Goal: Task Accomplishment & Management: Use online tool/utility

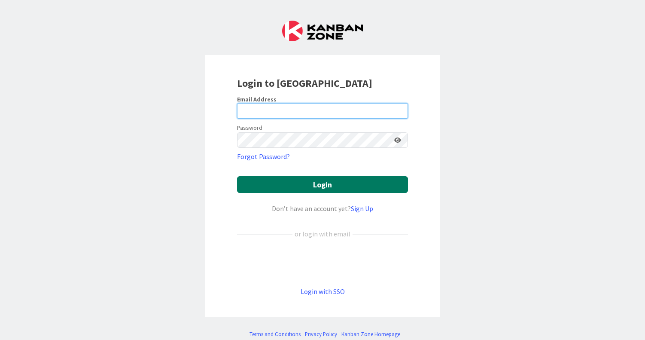
type input "[EMAIL_ADDRESS][DOMAIN_NAME]"
click at [308, 183] on button "Login" at bounding box center [322, 184] width 171 height 17
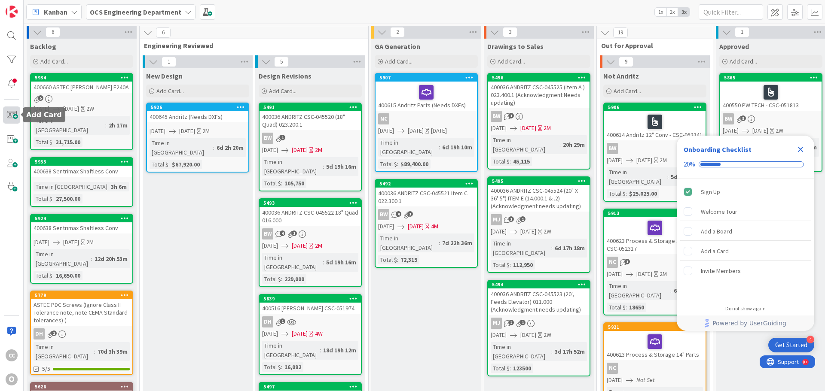
click at [7, 112] on span at bounding box center [11, 115] width 17 height 17
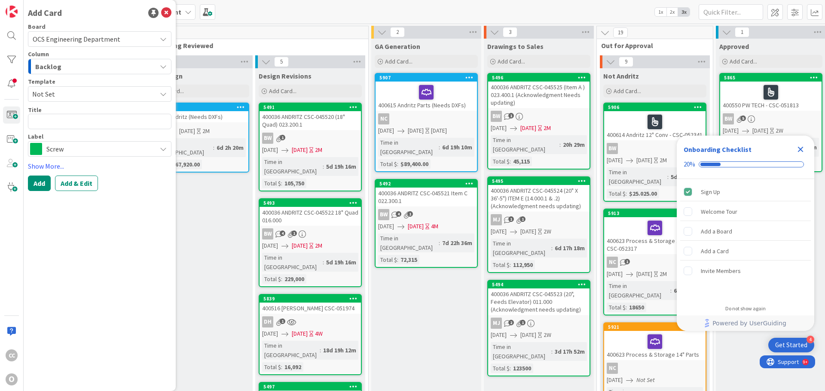
click at [70, 158] on div "Board OCS Engineering Department Column Backlog Template Not Set Title 0 / 128 …" at bounding box center [100, 108] width 144 height 168
click at [76, 147] on span "Screw" at bounding box center [99, 149] width 106 height 12
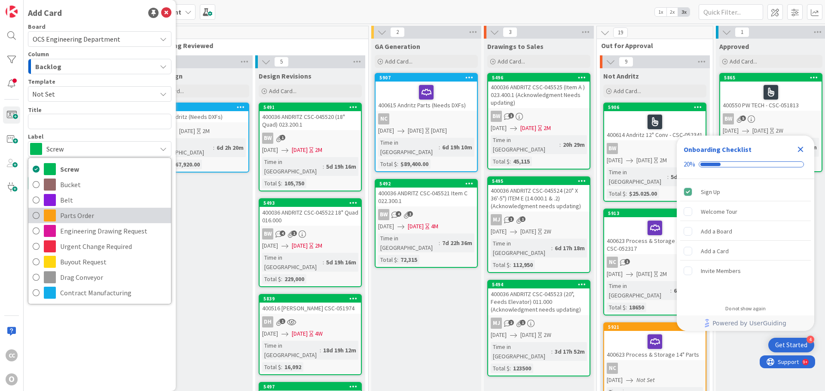
click at [73, 210] on span "Parts Order" at bounding box center [113, 215] width 107 height 13
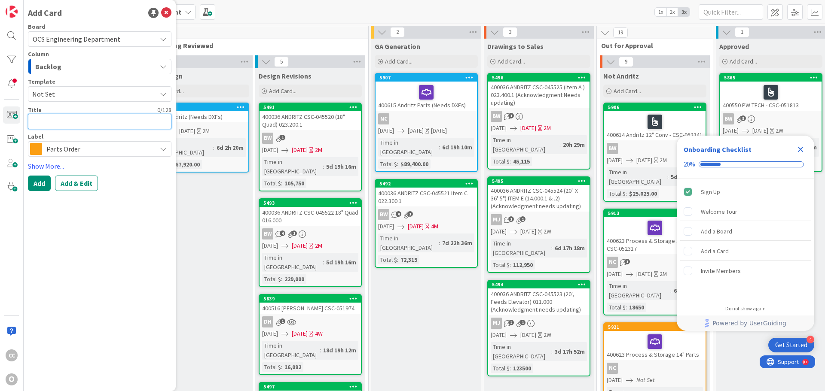
click at [61, 118] on textarea at bounding box center [100, 121] width 144 height 15
type textarea "x"
type textarea "4"
type textarea "x"
type textarea "40"
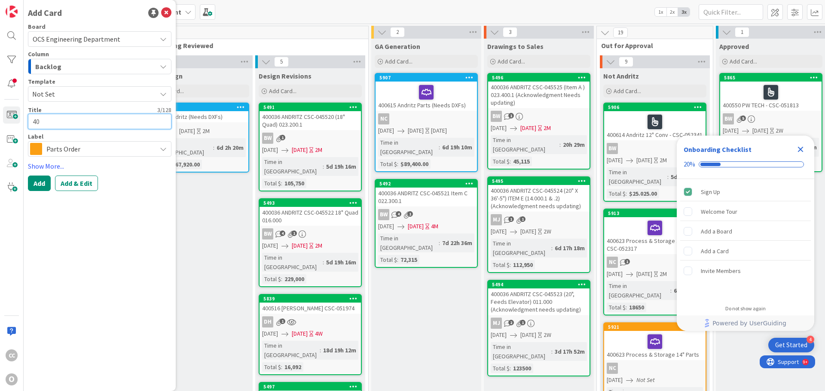
type textarea "x"
type textarea "400"
type textarea "x"
type textarea "4006"
type textarea "x"
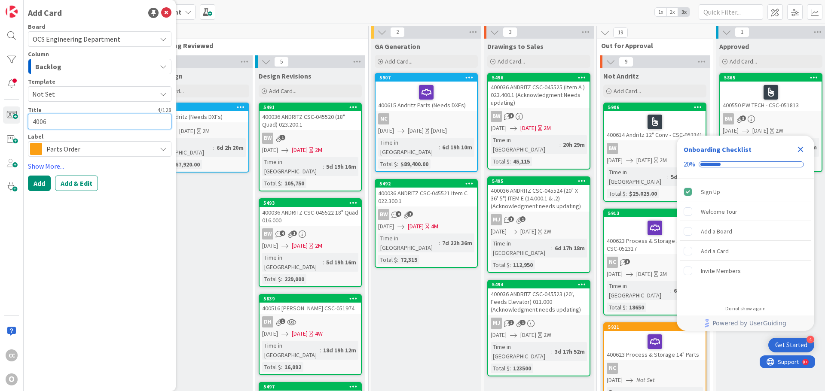
type textarea "40066"
type textarea "x"
type textarea "400661"
click at [165, 64] on icon "button" at bounding box center [163, 66] width 7 height 7
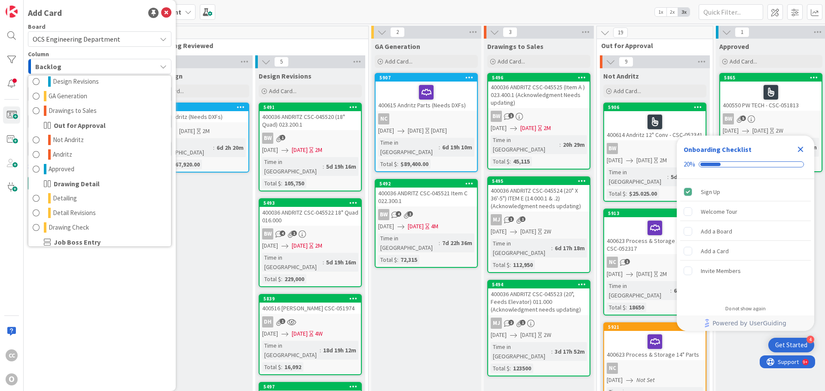
scroll to position [113, 0]
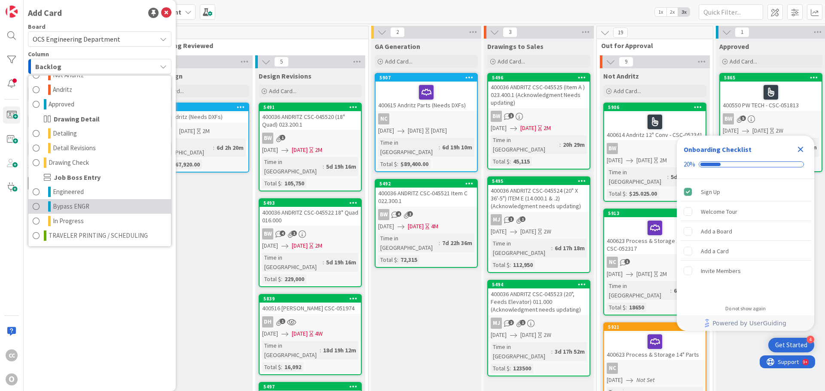
click at [81, 207] on span "Bypass ENGR" at bounding box center [71, 207] width 37 height 10
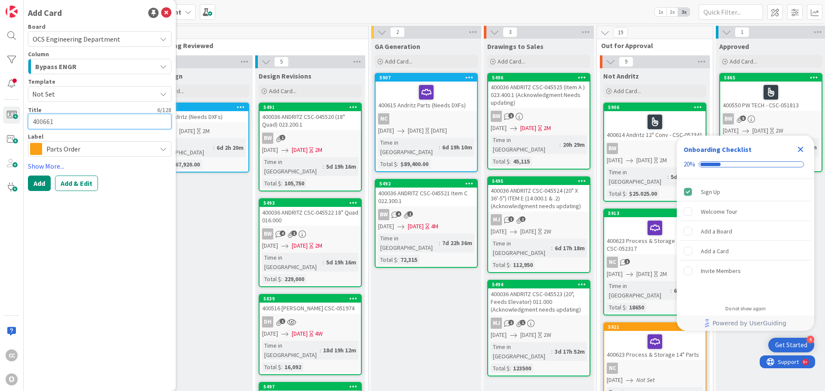
click at [80, 124] on textarea "400661" at bounding box center [100, 121] width 144 height 15
type textarea "x"
type textarea "400661"
type textarea "x"
type textarea "400661 f"
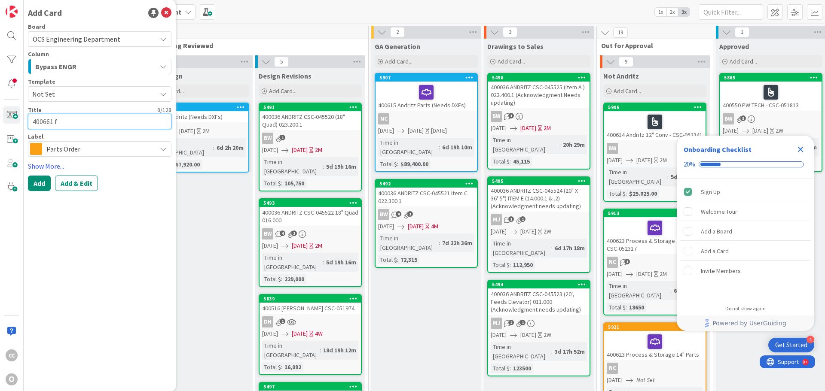
type textarea "x"
type textarea "400661 fr"
type textarea "x"
type textarea "400661 fra"
type textarea "x"
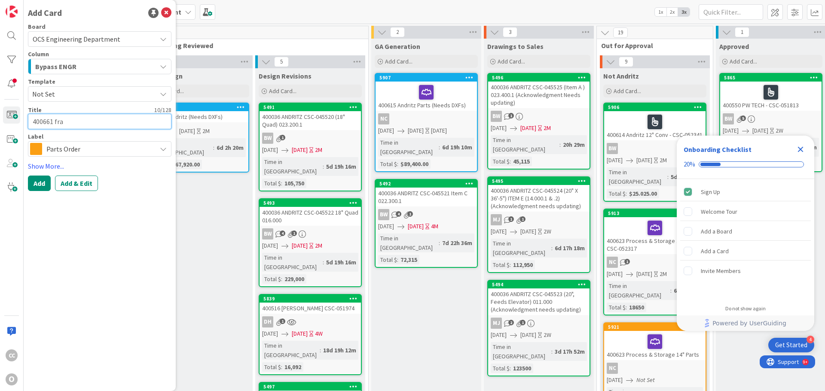
type textarea "400661 [PERSON_NAME]"
type textarea "x"
type textarea "400661 [PERSON_NAME]"
type textarea "x"
type textarea "400661 [PERSON_NAME]"
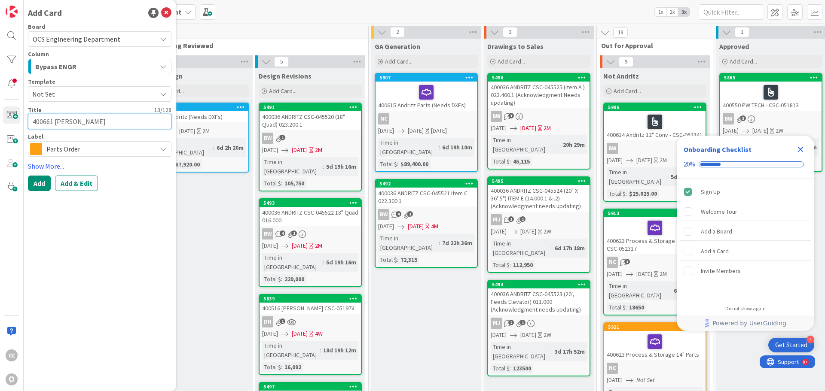
type textarea "x"
type textarea "400661 [PERSON_NAME]"
type textarea "x"
type textarea "400661 [PERSON_NAME]"
type textarea "x"
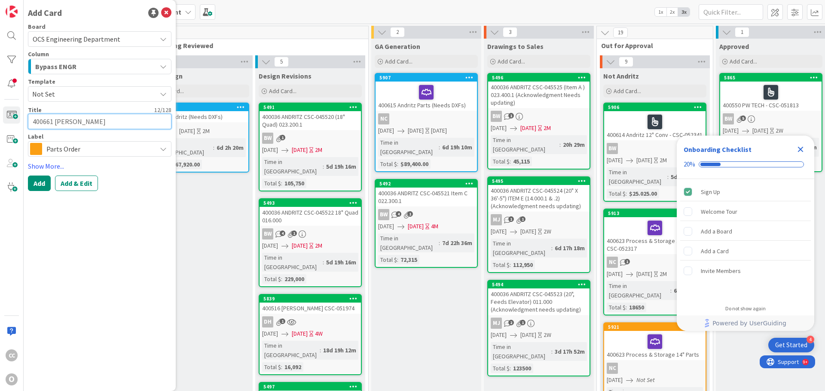
type textarea "400661 fra"
type textarea "x"
type textarea "400661 fr"
type textarea "x"
type textarea "400661 f"
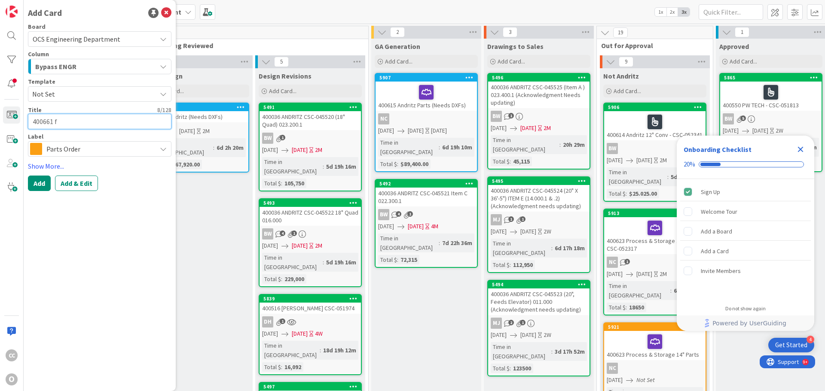
type textarea "x"
type textarea "400661"
type textarea "x"
type textarea "400661 F"
type textarea "x"
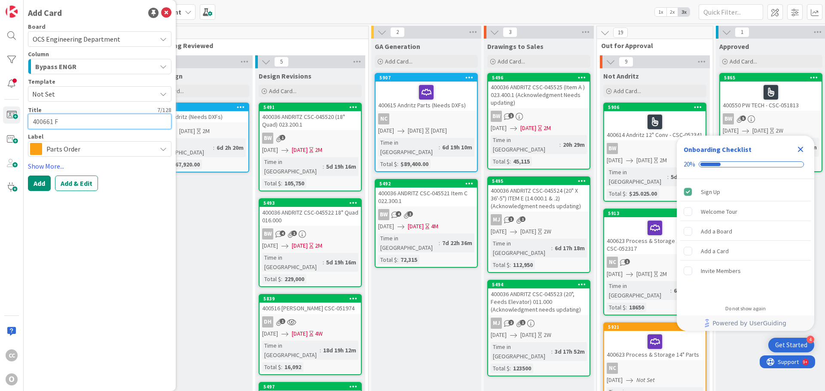
type textarea "400661 FR"
type textarea "x"
type textarea "400661 FRA"
type textarea "x"
type textarea "400661 [PERSON_NAME]"
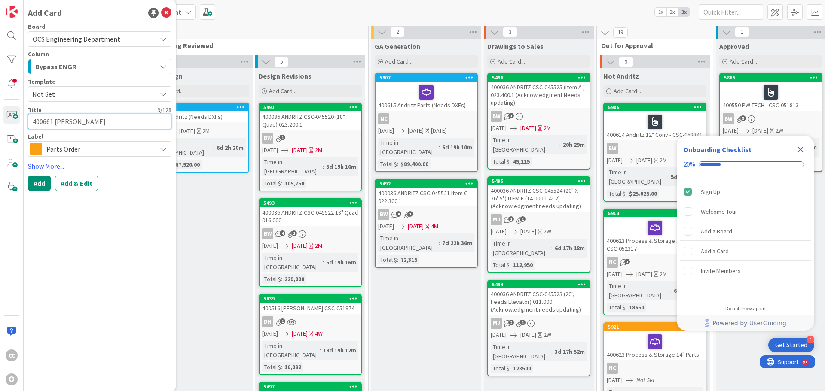
type textarea "x"
type textarea "400661 [PERSON_NAME]"
type textarea "x"
type textarea "400661 [PERSON_NAME]"
type textarea "x"
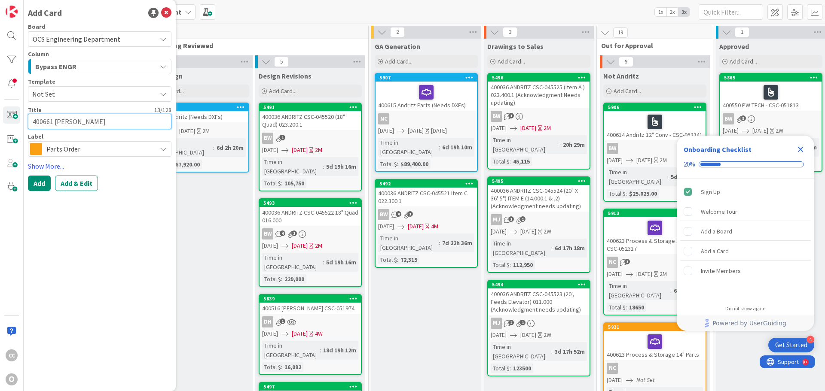
type textarea "400661 [PERSON_NAME]"
type textarea "x"
type textarea "400661 [PERSON_NAME] CA"
type textarea "x"
type textarea "400661 [PERSON_NAME]"
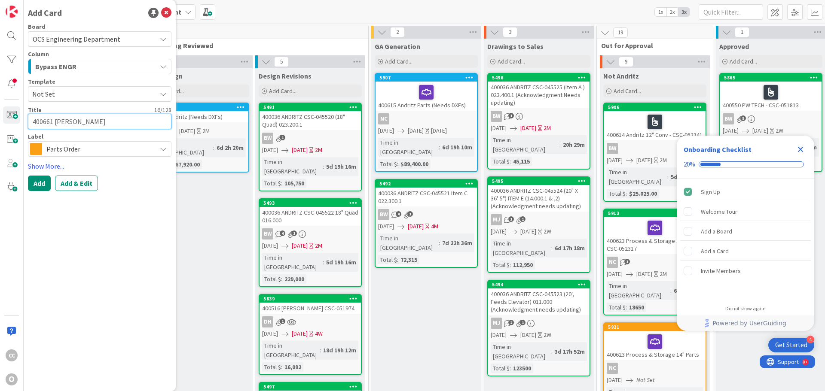
type textarea "x"
type textarea "400661 [PERSON_NAME]"
type textarea "x"
type textarea "400661 [PERSON_NAME]"
type textarea "x"
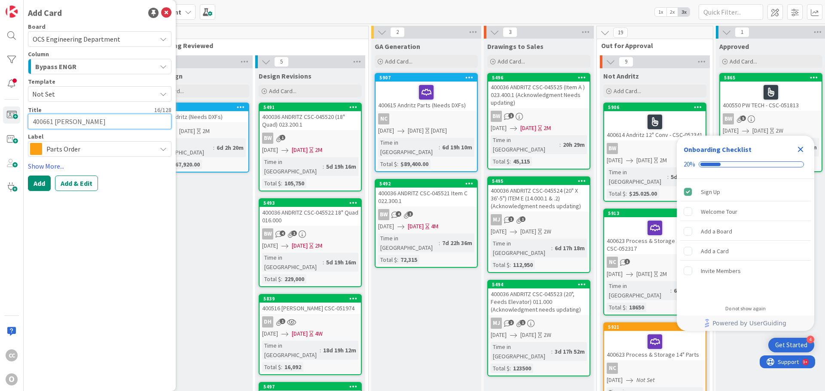
type textarea "400661 [PERSON_NAME]"
type textarea "x"
type textarea "400661 [PERSON_NAME]"
type textarea "x"
type textarea "400661 [PERSON_NAME]"
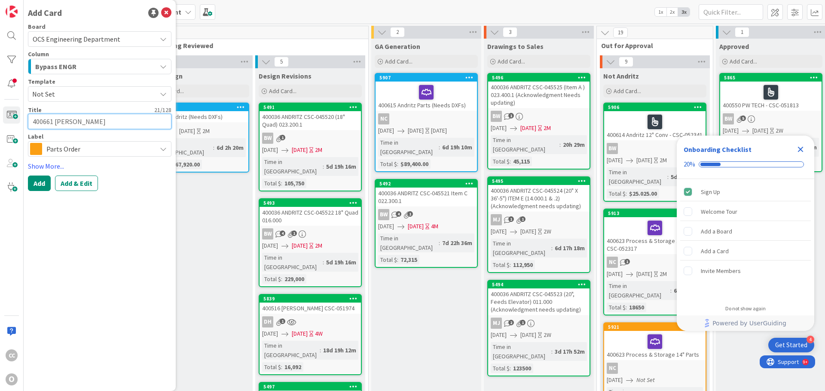
type textarea "x"
type textarea "400661 [PERSON_NAME]"
type textarea "x"
type textarea "400661 [PERSON_NAME]"
click at [79, 186] on button "Add & Edit" at bounding box center [76, 183] width 43 height 15
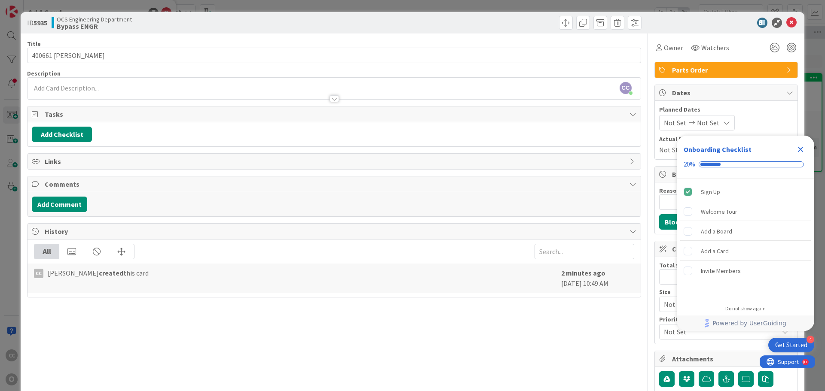
click at [645, 150] on icon "Close Checklist" at bounding box center [801, 150] width 6 height 6
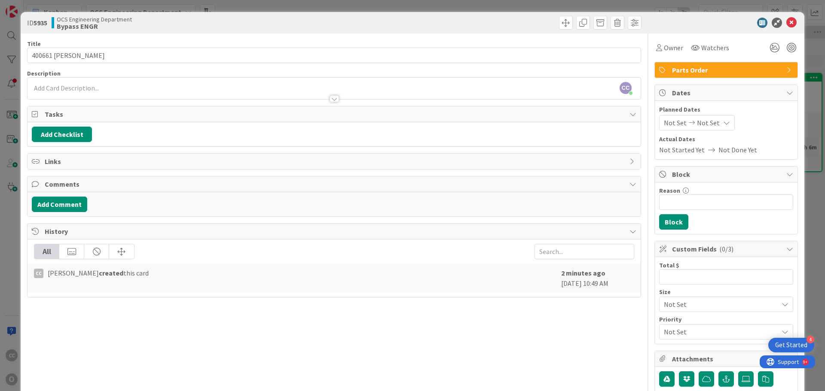
drag, startPoint x: 649, startPoint y: 129, endPoint x: 657, endPoint y: 126, distance: 9.1
click at [645, 129] on div "Planned Dates Not Set Not Set Actual Dates Not Started Yet Not Done Yet" at bounding box center [726, 130] width 143 height 58
click at [645, 122] on span "Not Set" at bounding box center [675, 123] width 23 height 10
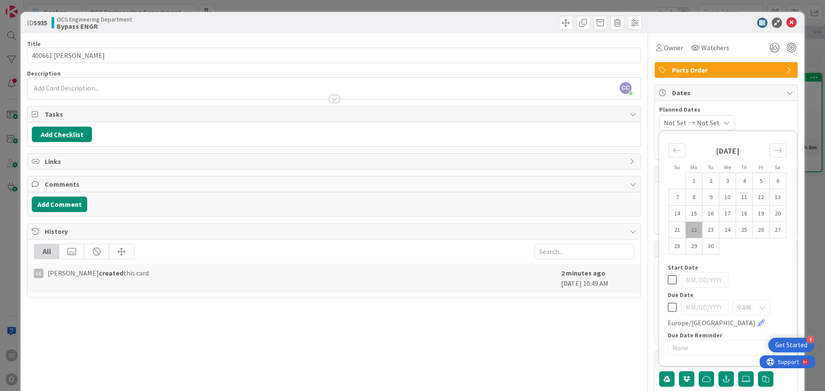
click at [645, 230] on td "22" at bounding box center [694, 230] width 17 height 16
type input "[DATE]"
click at [645, 151] on icon "Move forward to switch to the next month." at bounding box center [778, 151] width 8 height 8
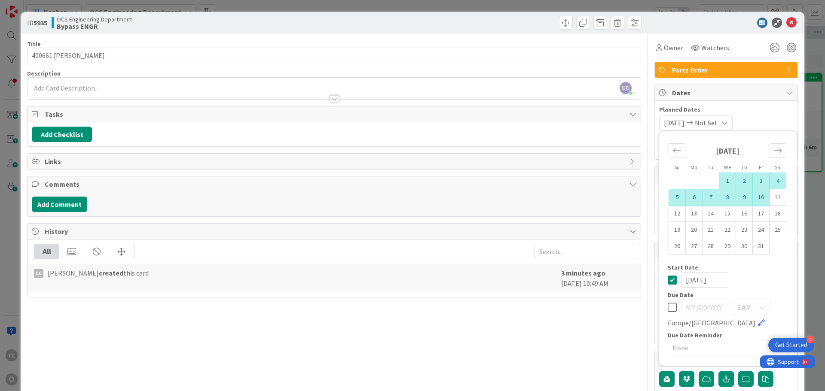
click at [645, 199] on td "10" at bounding box center [761, 197] width 17 height 16
type input "[DATE]"
click at [645, 111] on span "Planned Dates" at bounding box center [726, 109] width 134 height 9
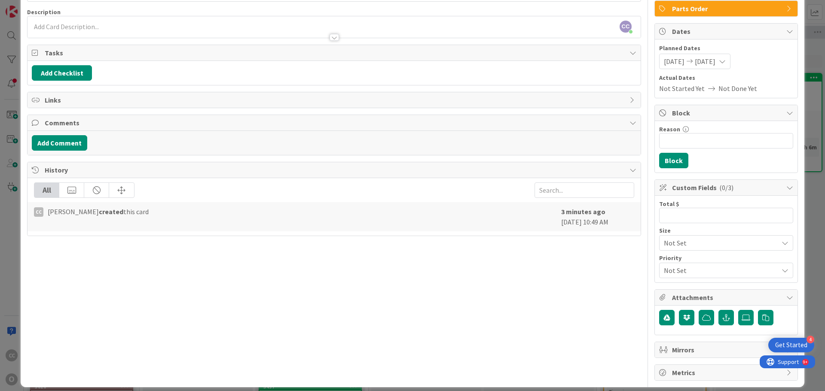
scroll to position [70, 0]
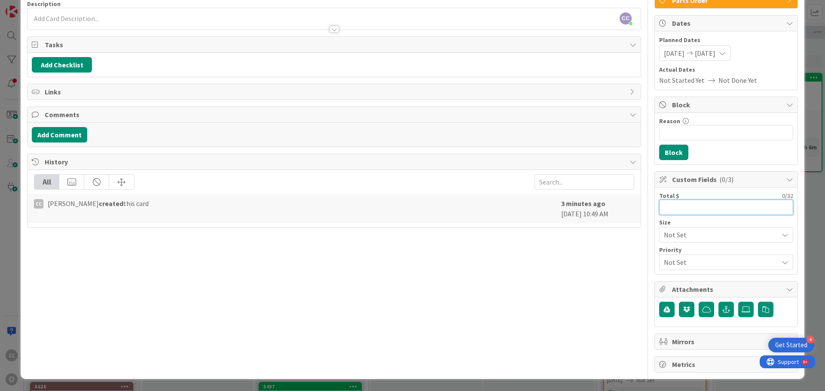
click at [645, 206] on input "text" at bounding box center [726, 207] width 134 height 15
type input "1,781"
drag, startPoint x: 685, startPoint y: 205, endPoint x: 680, endPoint y: 209, distance: 6.4
click at [645, 207] on input "1,781" at bounding box center [726, 207] width 134 height 15
click at [645, 209] on input "1,781" at bounding box center [726, 207] width 134 height 15
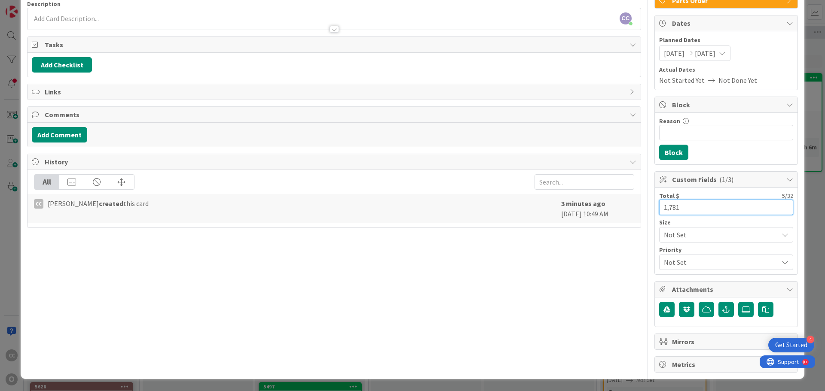
drag, startPoint x: 680, startPoint y: 209, endPoint x: 666, endPoint y: 210, distance: 14.2
click at [645, 210] on input "1,781" at bounding box center [726, 207] width 134 height 15
type input "1,718"
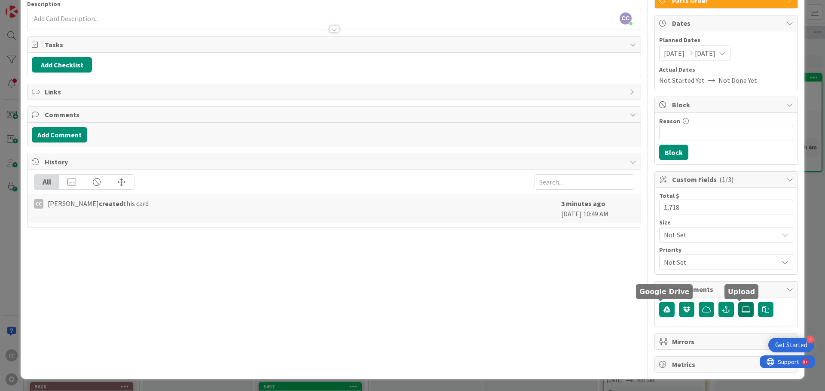
click at [645, 315] on label at bounding box center [745, 309] width 15 height 15
click at [645, 302] on input "file" at bounding box center [738, 302] width 0 height 0
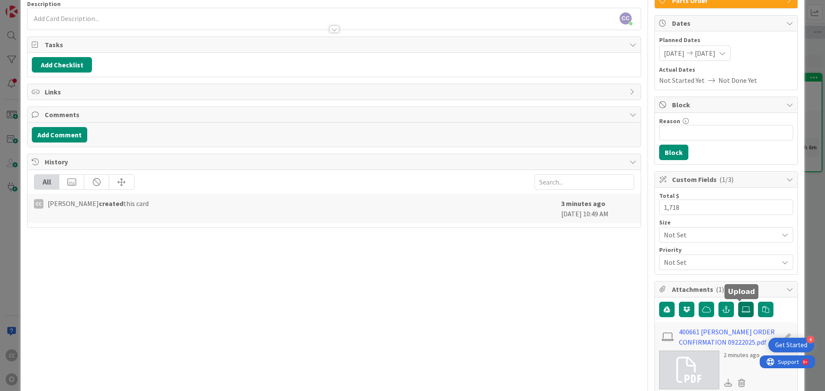
click at [645, 310] on icon at bounding box center [746, 309] width 9 height 7
click at [645, 302] on input "file" at bounding box center [738, 302] width 0 height 0
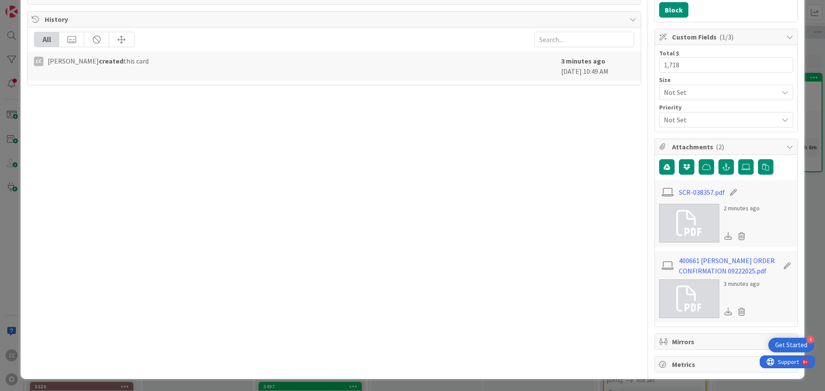
scroll to position [0, 0]
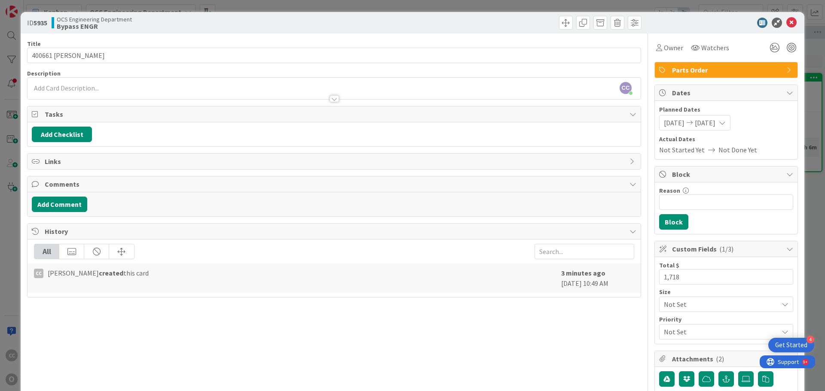
click at [513, 18] on div at bounding box center [488, 23] width 305 height 14
click at [645, 22] on icon at bounding box center [791, 23] width 10 height 10
